Goal: Transaction & Acquisition: Purchase product/service

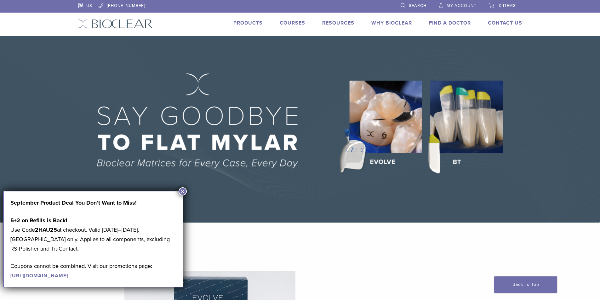
click at [180, 190] on button "×" at bounding box center [183, 191] width 8 height 8
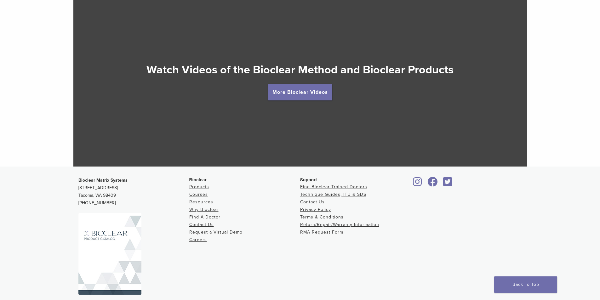
scroll to position [1184, 0]
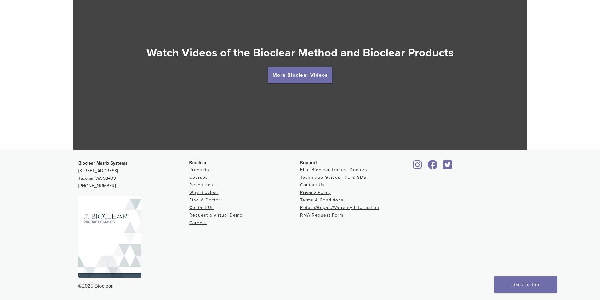
click at [307, 215] on link "RMA Request Form" at bounding box center [321, 215] width 43 height 5
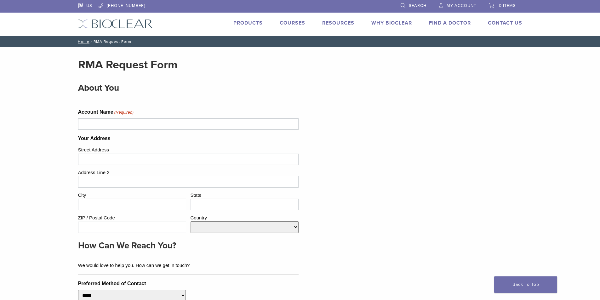
click at [416, 5] on span "Search" at bounding box center [418, 5] width 18 height 5
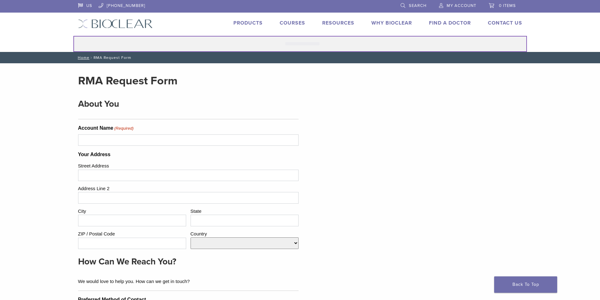
click at [158, 49] on input "Search for:" at bounding box center [300, 44] width 454 height 16
click at [162, 43] on input "Search for:" at bounding box center [300, 44] width 454 height 16
type input "******"
click at [73, 36] on button "Search" at bounding box center [73, 36] width 0 height 0
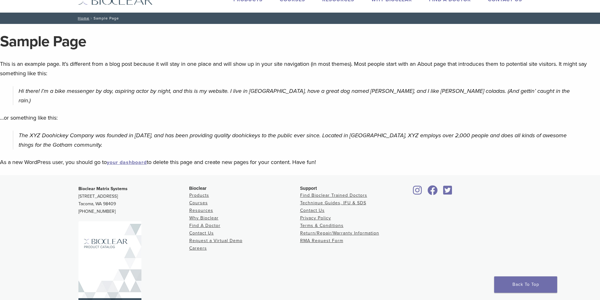
scroll to position [8, 0]
